Goal: Use online tool/utility: Utilize a website feature to perform a specific function

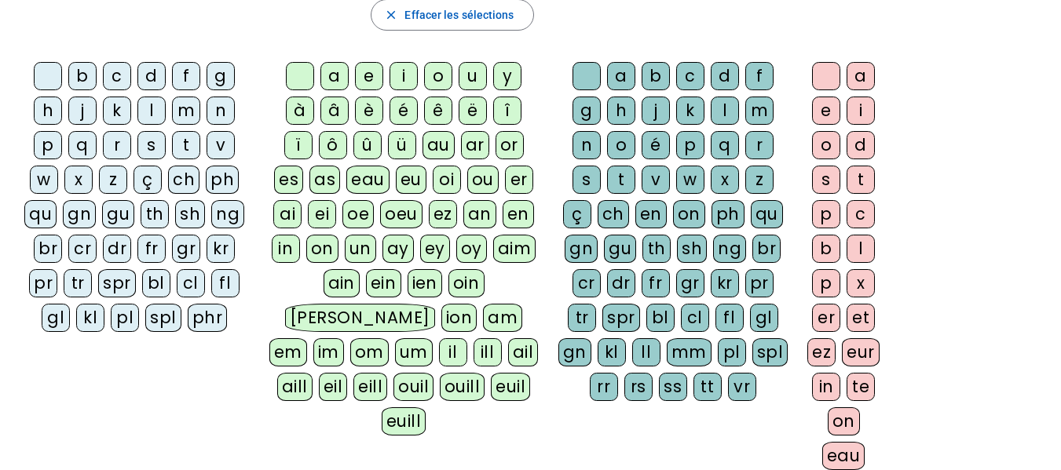
scroll to position [261, 0]
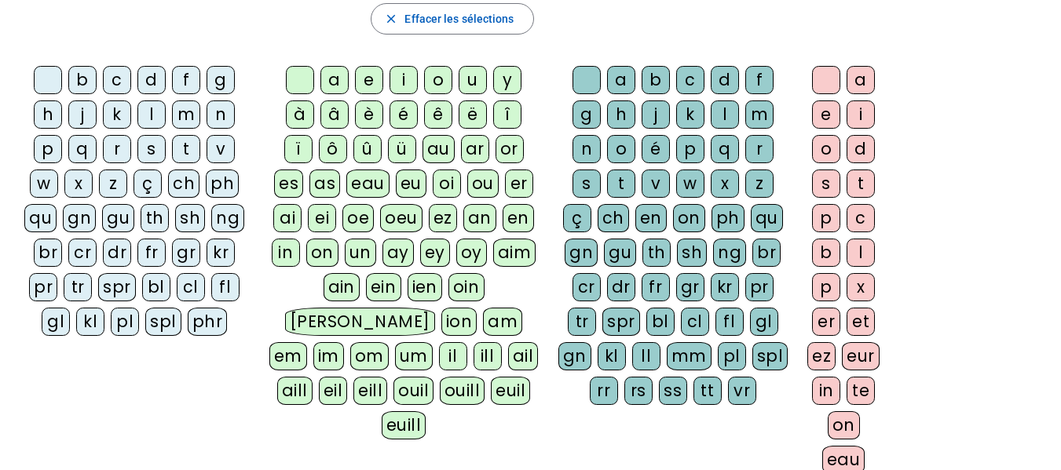
click at [186, 82] on div "f" at bounding box center [186, 80] width 28 height 28
click at [443, 115] on div "ê" at bounding box center [438, 115] width 28 height 28
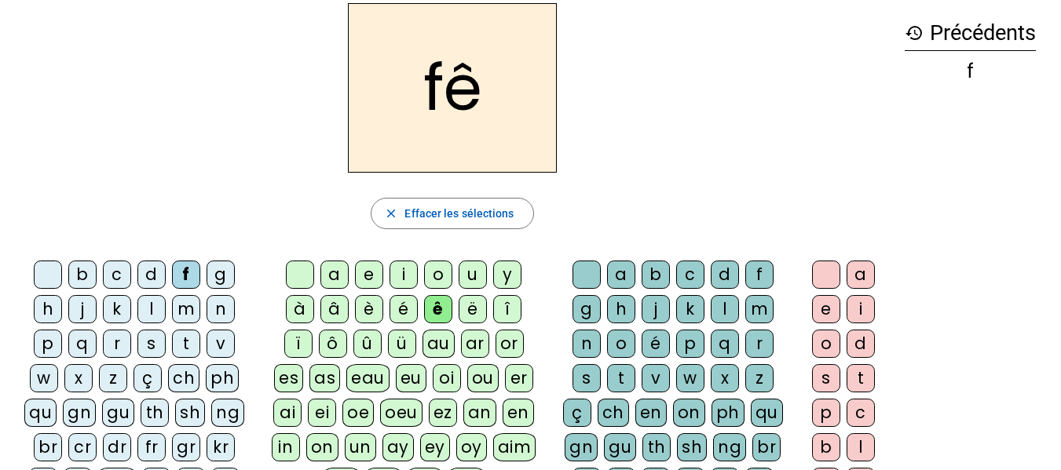
scroll to position [62, 0]
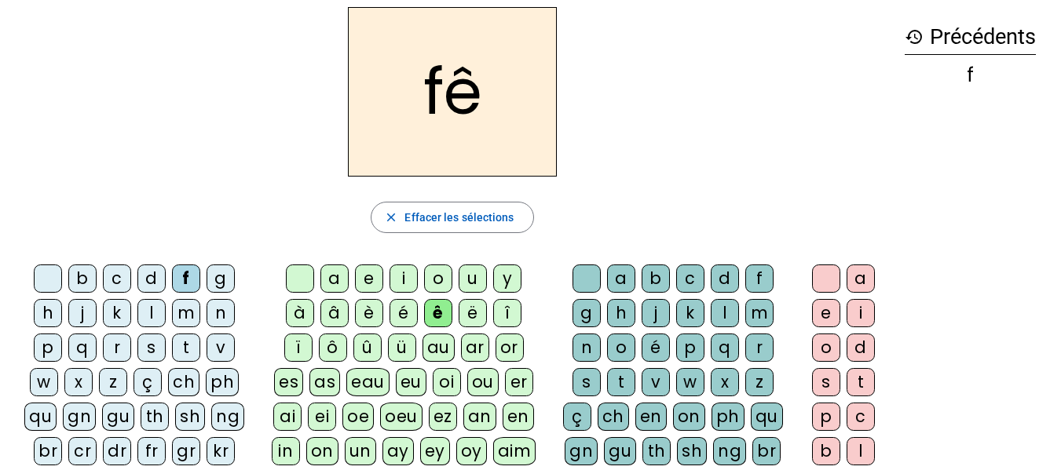
click at [188, 306] on div "m" at bounding box center [186, 313] width 28 height 28
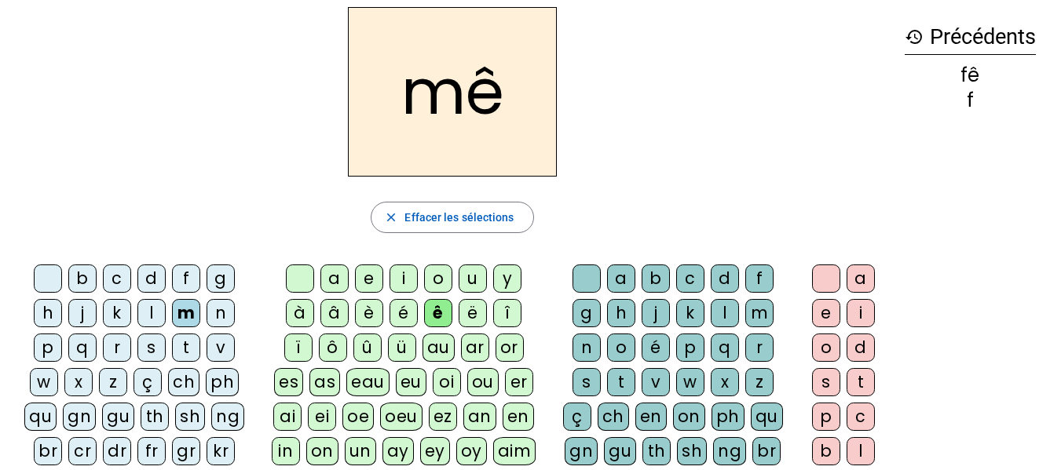
click at [759, 306] on div "m" at bounding box center [759, 313] width 28 height 28
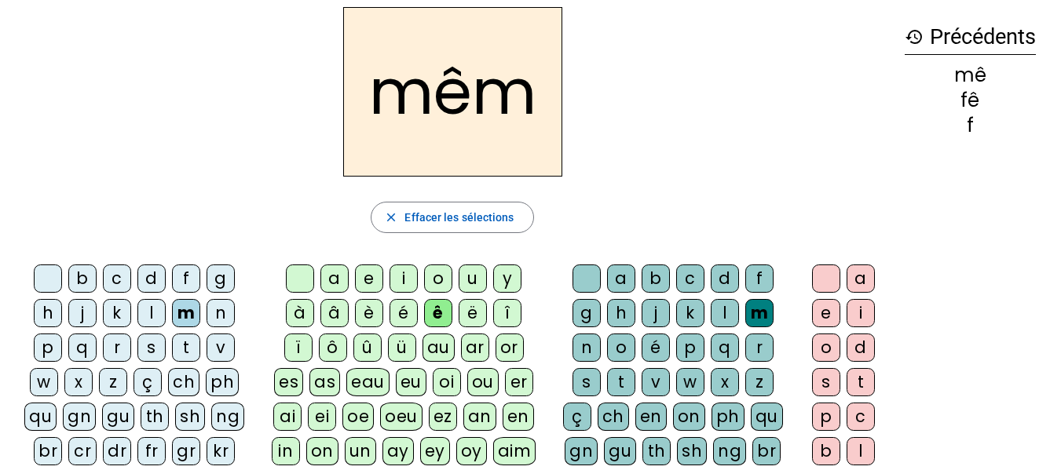
click at [829, 308] on div "e" at bounding box center [826, 313] width 28 height 28
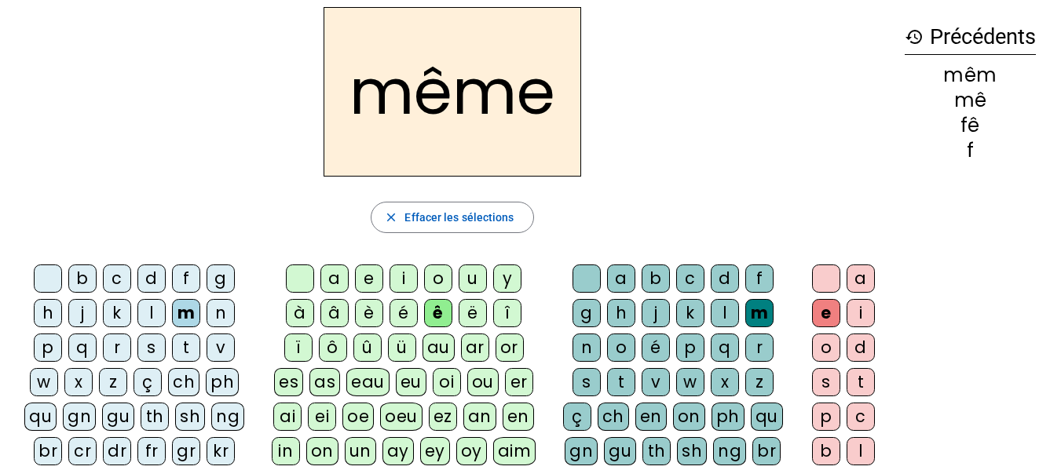
click at [726, 307] on div "l" at bounding box center [725, 313] width 28 height 28
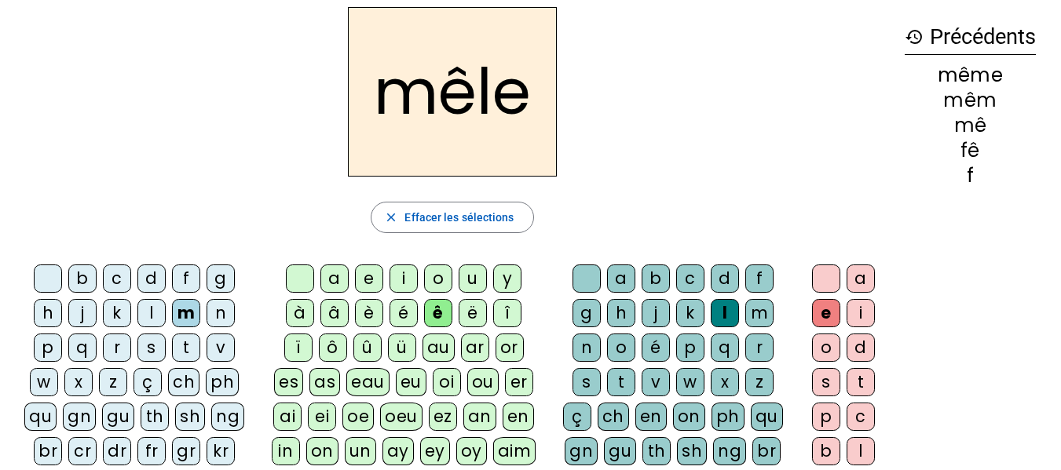
click at [690, 343] on div "p" at bounding box center [690, 348] width 28 height 28
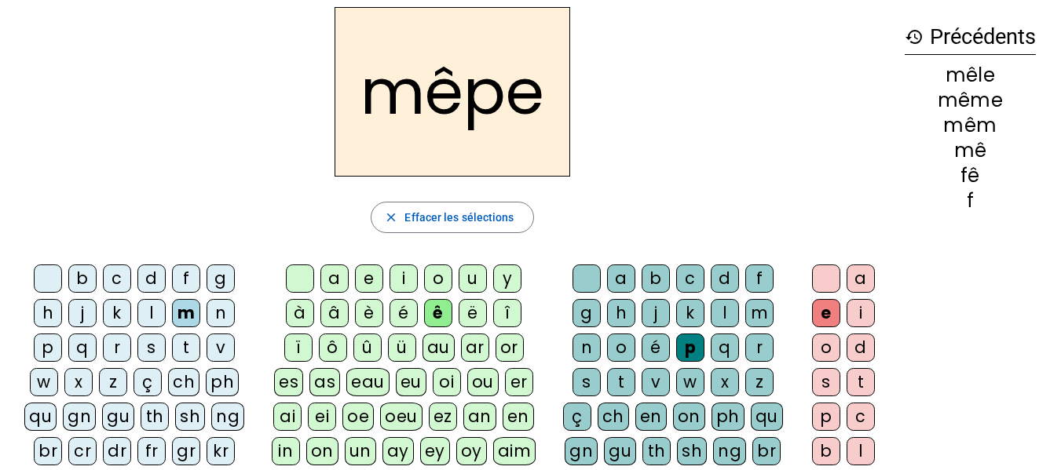
click at [225, 308] on div "n" at bounding box center [221, 313] width 28 height 28
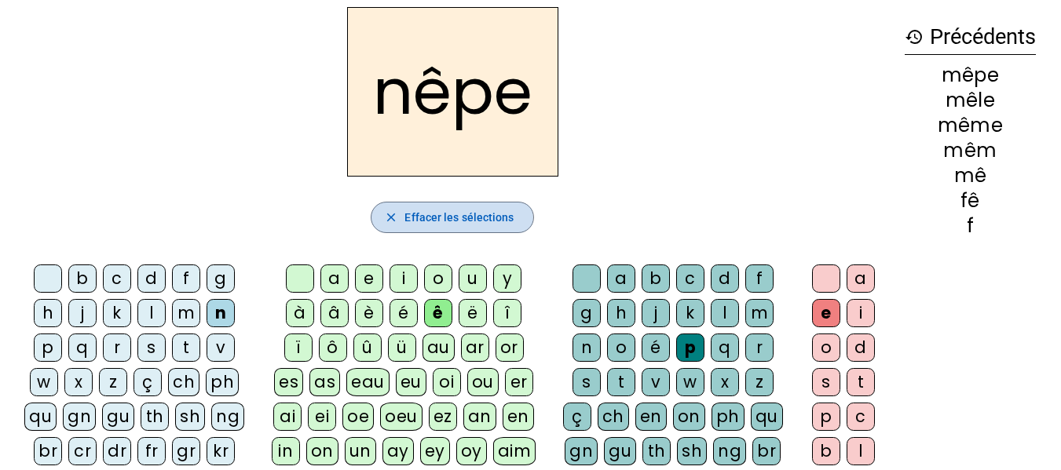
click at [451, 218] on span "Effacer les sélections" at bounding box center [458, 217] width 109 height 19
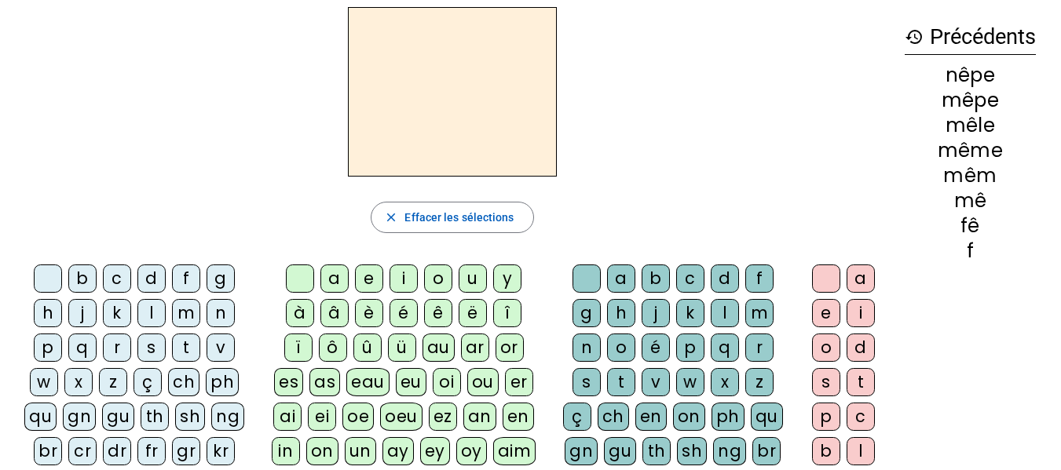
click at [220, 278] on div "g" at bounding box center [221, 279] width 28 height 28
click at [437, 307] on div "ê" at bounding box center [438, 313] width 28 height 28
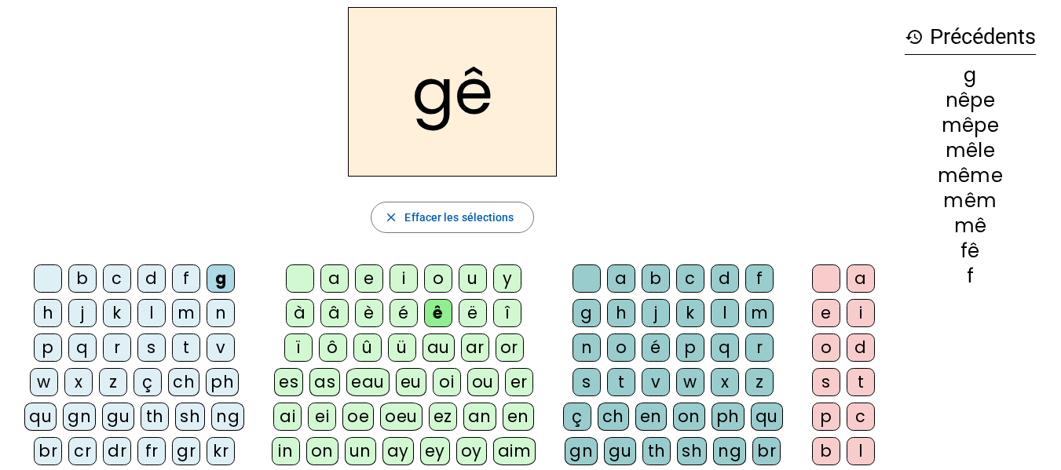
click at [726, 309] on div "l" at bounding box center [725, 313] width 28 height 28
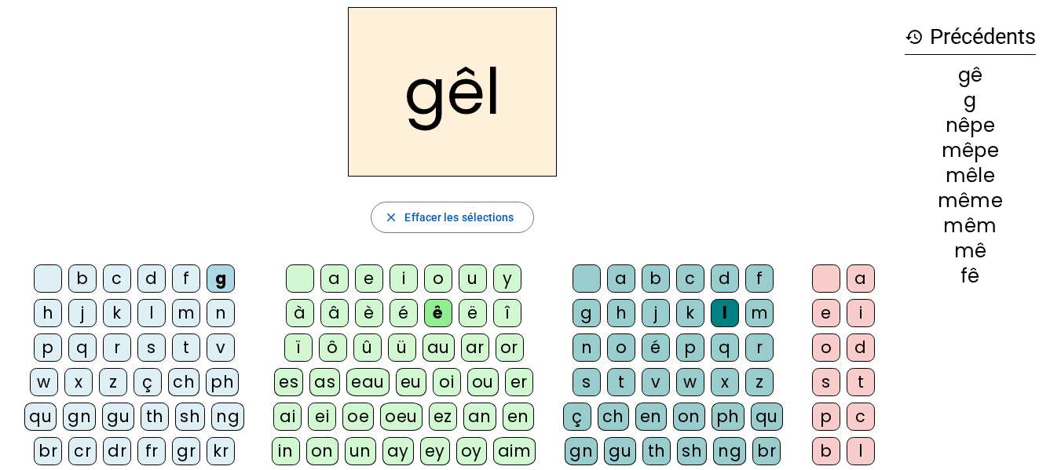
click at [823, 306] on div "e" at bounding box center [826, 313] width 28 height 28
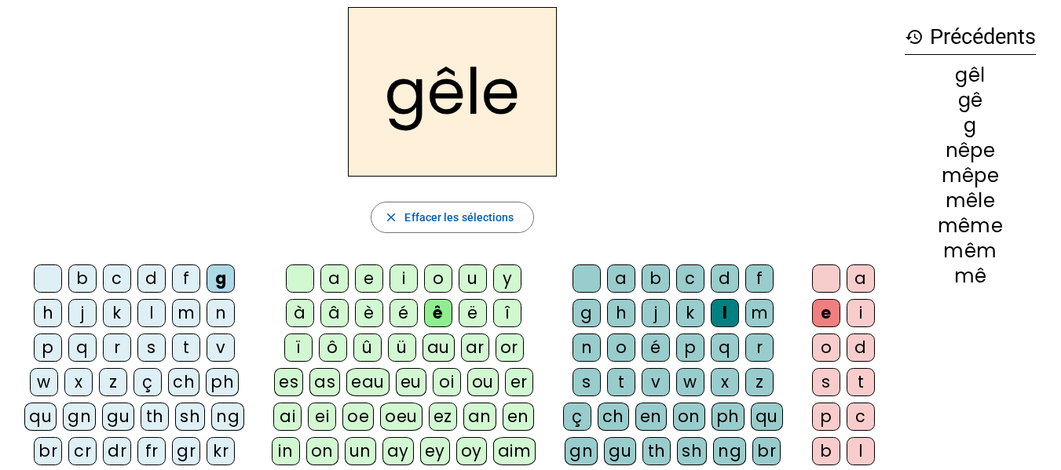
click at [689, 341] on div "p" at bounding box center [690, 348] width 28 height 28
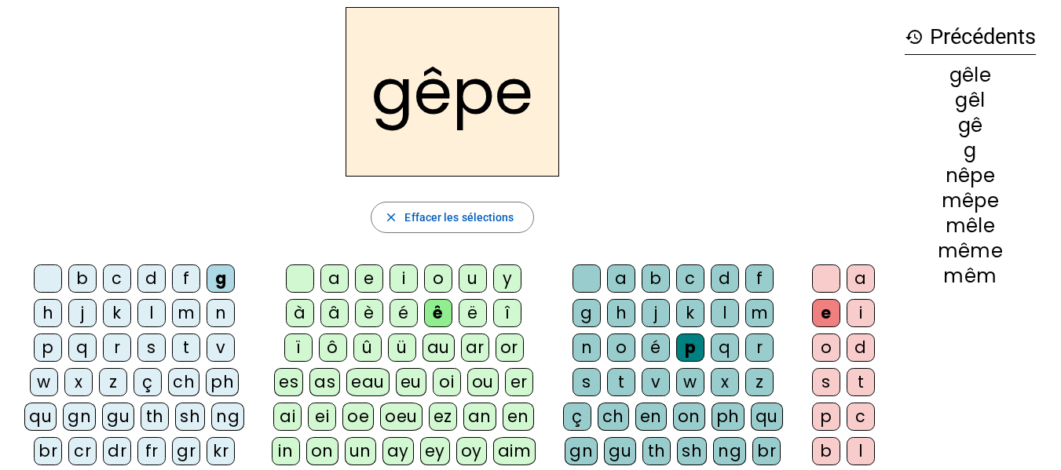
click at [857, 234] on div "gêpe close Effacer les sélections b c d f g h j k l m n p q r s t v w x z ç ch …" at bounding box center [452, 363] width 879 height 713
click at [590, 340] on div "n" at bounding box center [586, 348] width 28 height 28
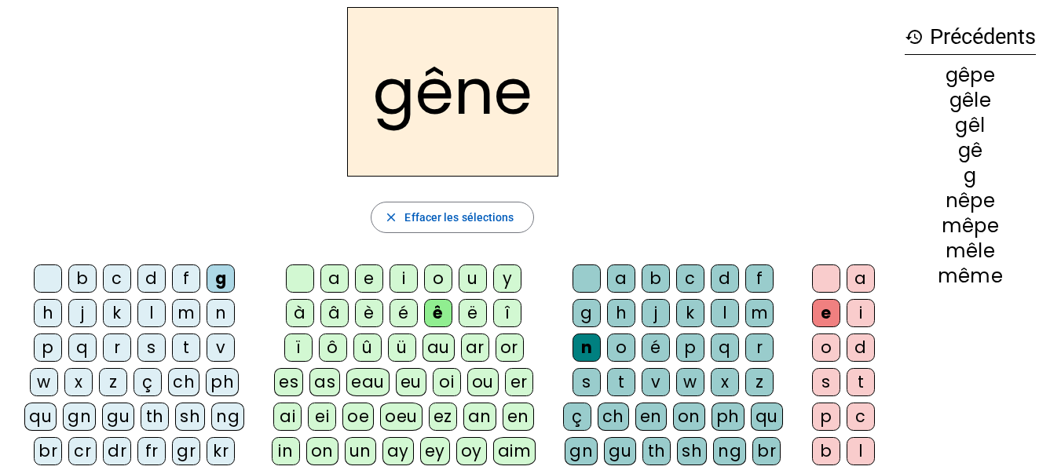
click at [589, 305] on div "g" at bounding box center [586, 313] width 28 height 28
